Goal: Task Accomplishment & Management: Manage account settings

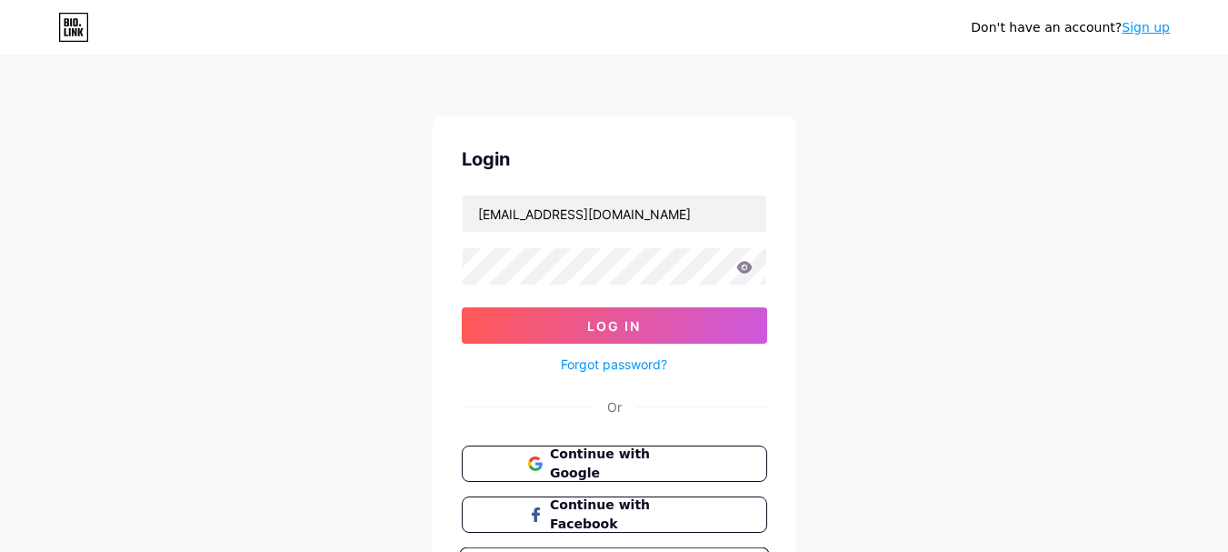
type input "[EMAIL_ADDRESS][DOMAIN_NAME]"
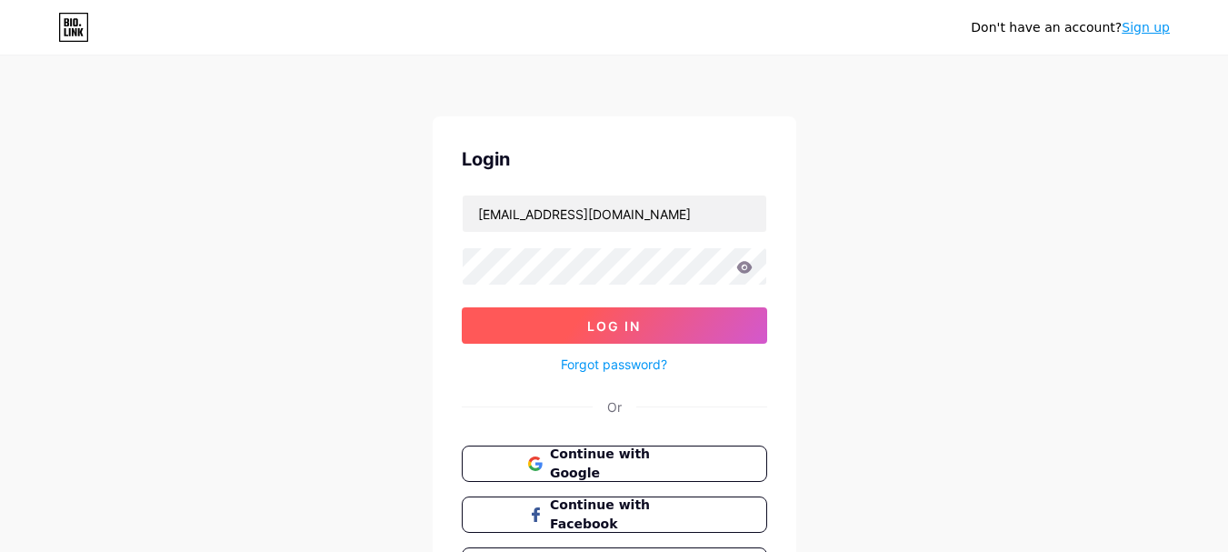
click at [623, 319] on span "Log In" at bounding box center [614, 325] width 54 height 15
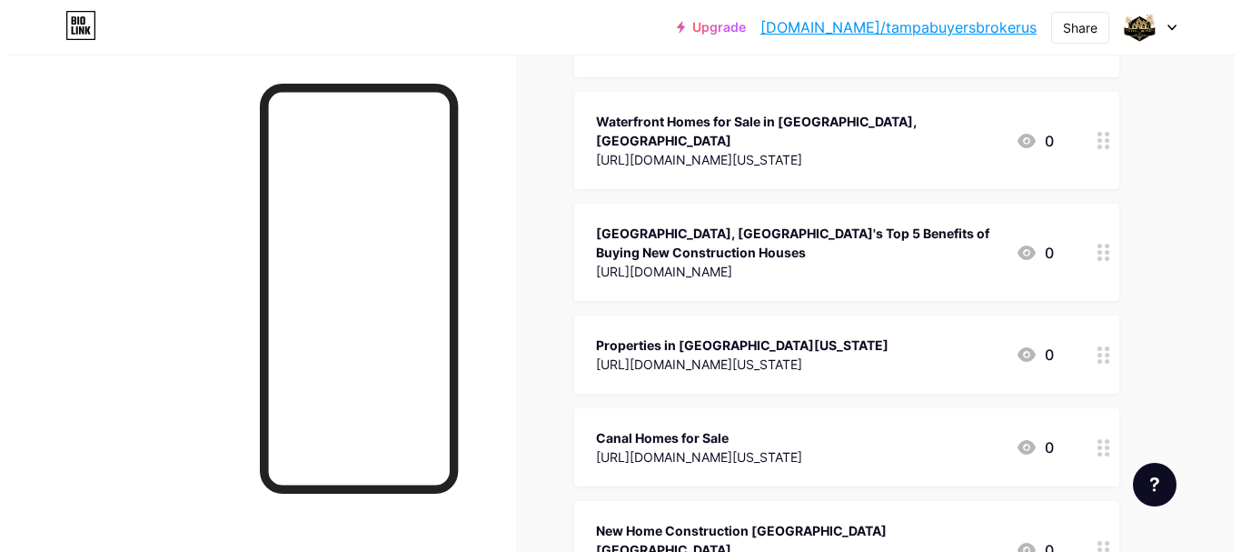
scroll to position [8948, 0]
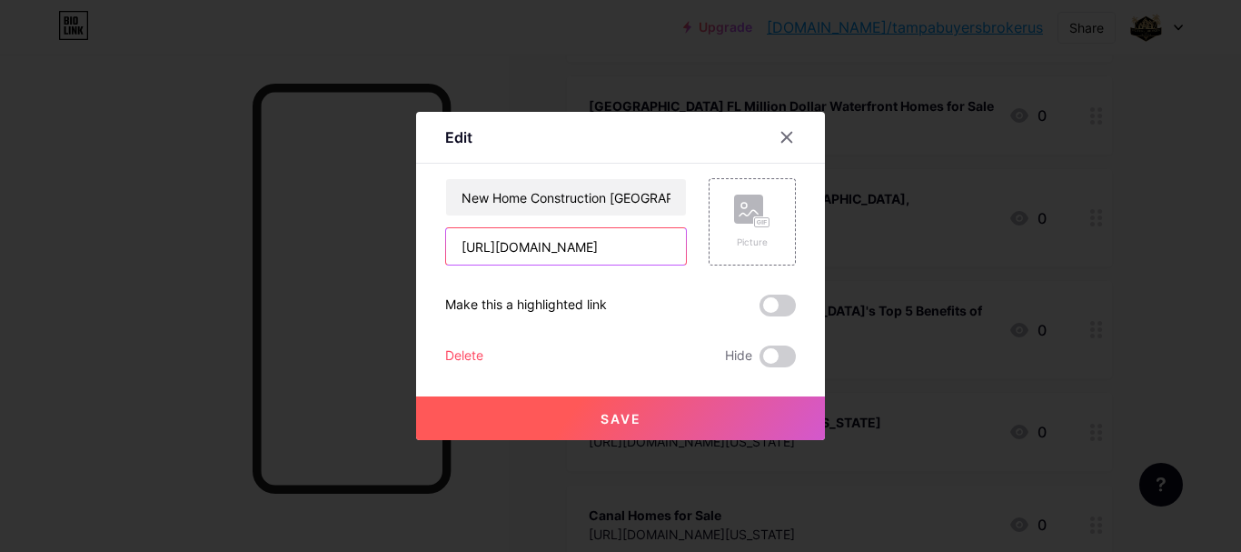
click at [593, 244] on input "[URL][DOMAIN_NAME]" at bounding box center [566, 246] width 240 height 36
paste input "[DOMAIN_NAME][URL][US_STATE][US_STATE]"
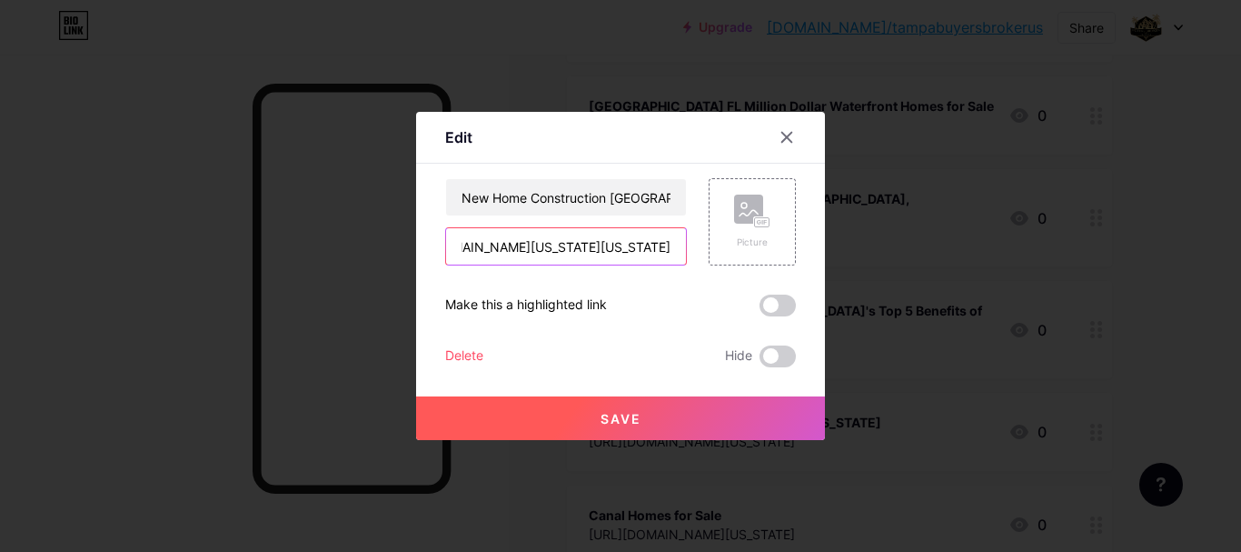
type input "[URL][DOMAIN_NAME][US_STATE][US_STATE]"
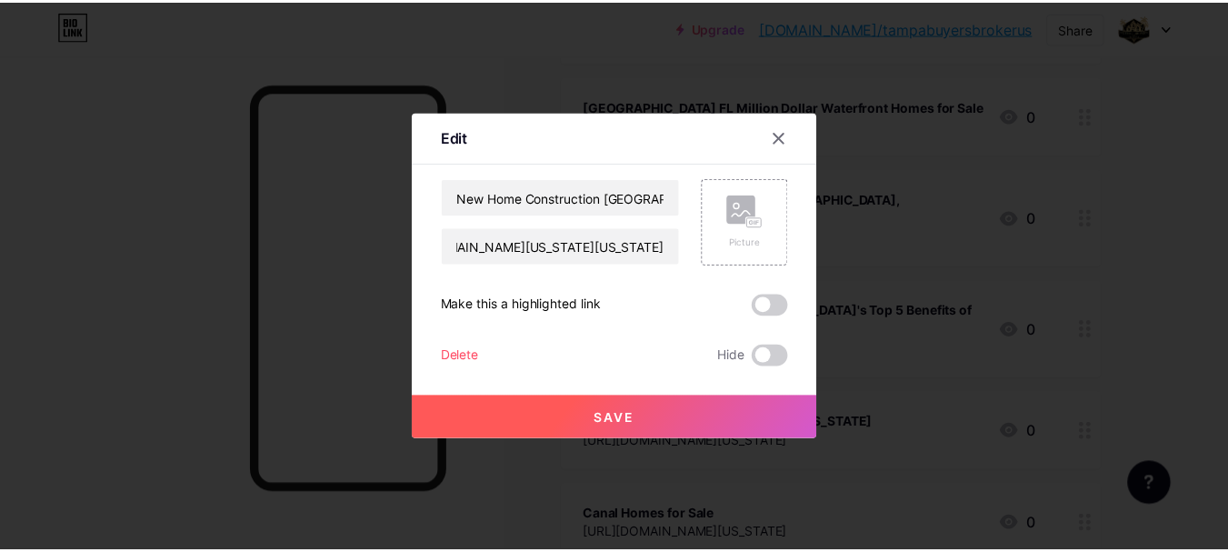
scroll to position [0, 0]
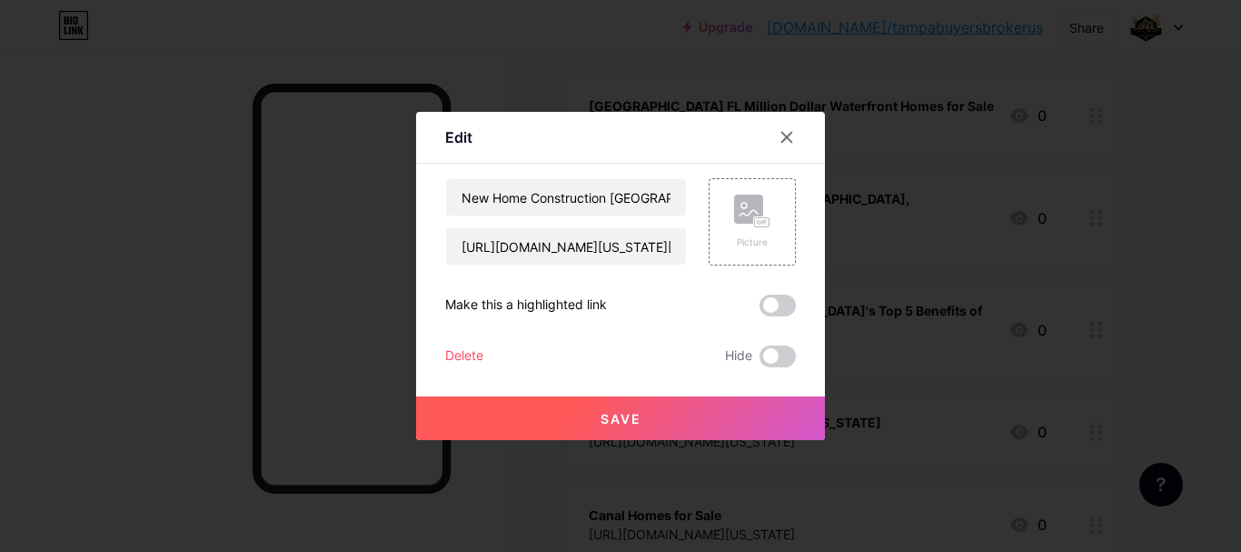
click at [653, 424] on button "Save" at bounding box center [620, 418] width 409 height 44
